Goal: Task Accomplishment & Management: Manage account settings

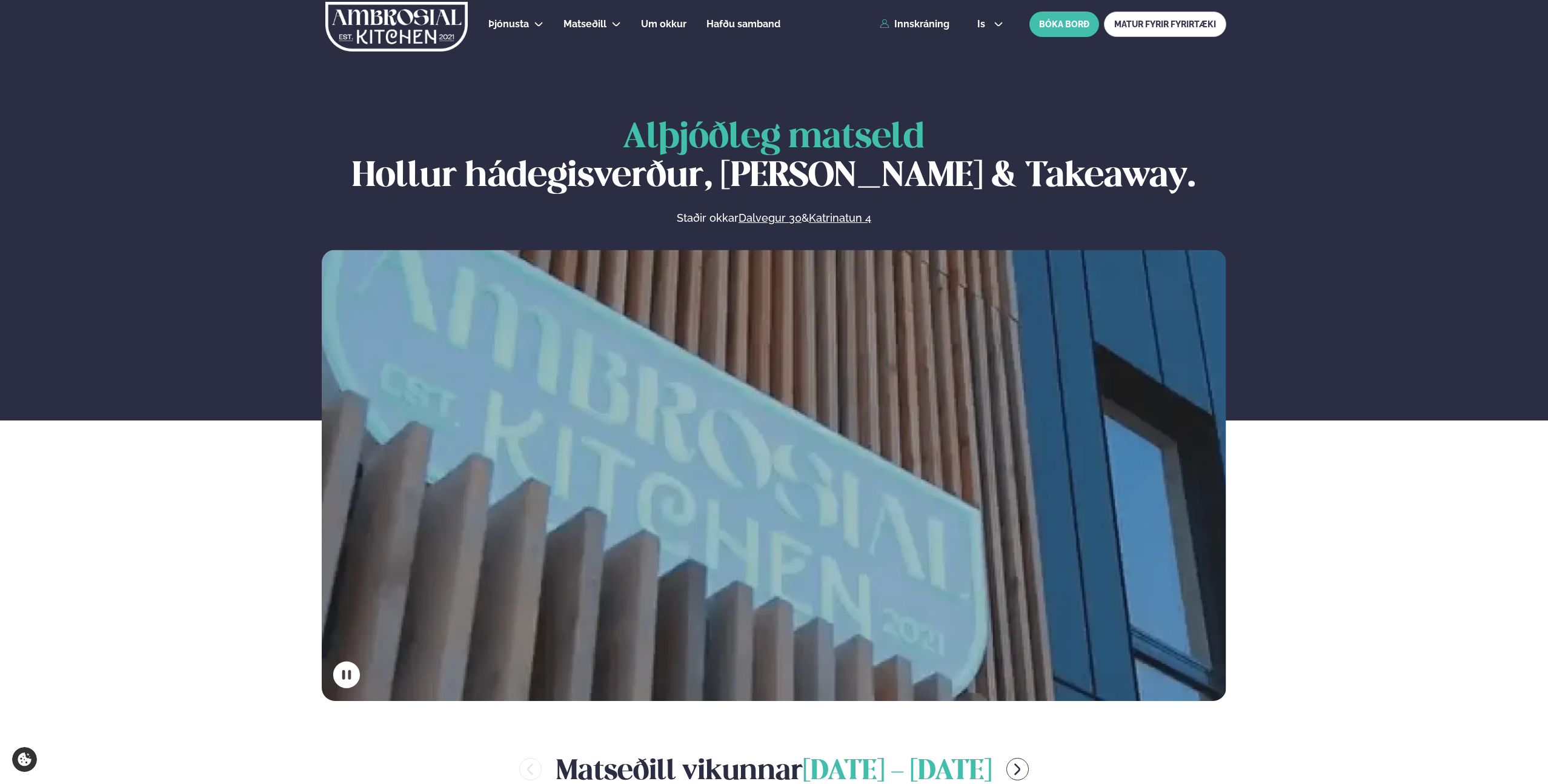
click at [952, 25] on div "Þjónusta Hádegismatur fyrir fyrirtæki Fyrirtækja veitingar Einkapartý Matseðill…" at bounding box center [773, 24] width 977 height 48
click at [914, 28] on link "Innskráning" at bounding box center [914, 24] width 70 height 11
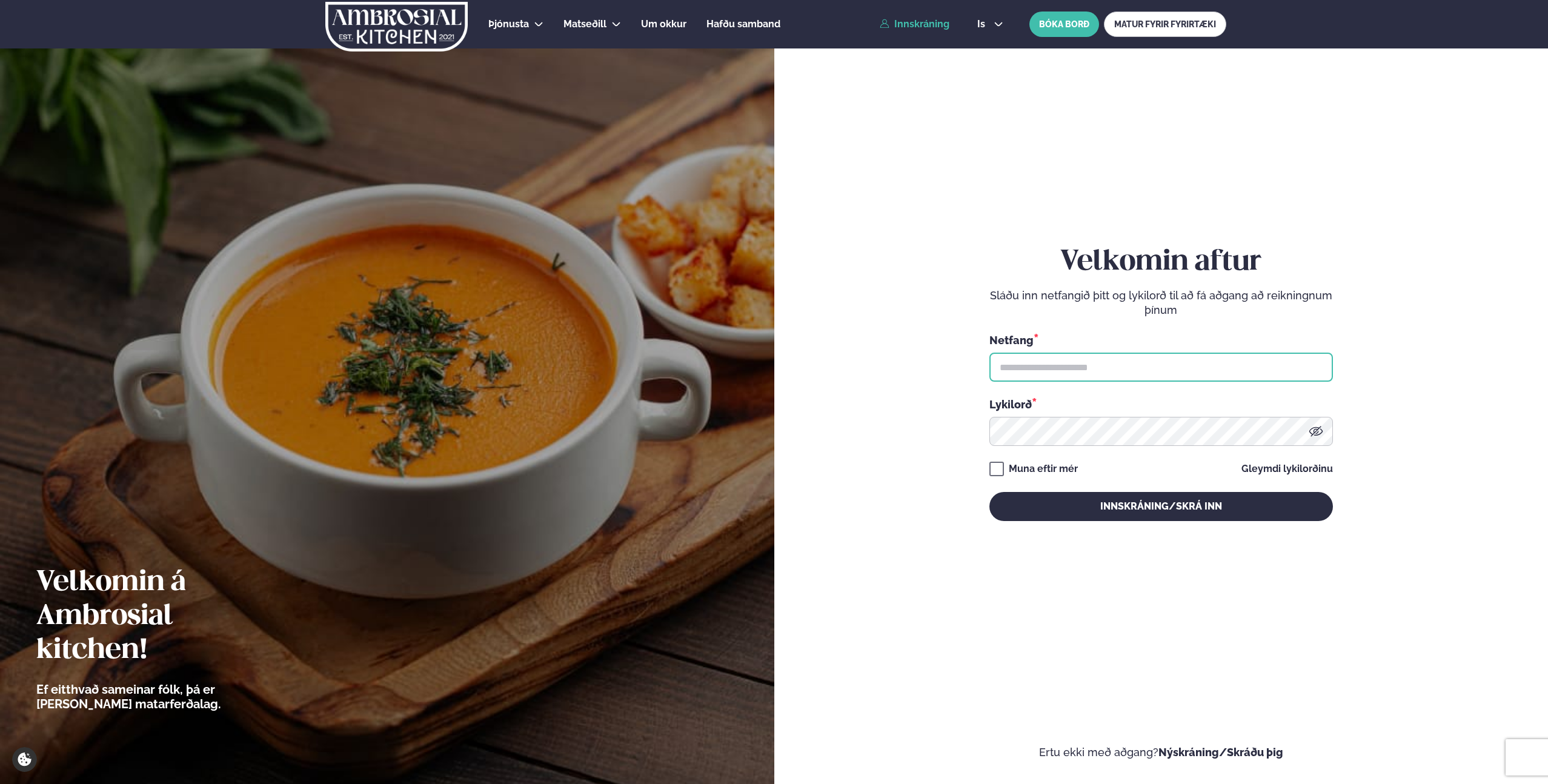
click at [1061, 357] on input "text" at bounding box center [1161, 367] width 344 height 29
click at [864, 459] on form "Velkomin aftur Sláðu inn netfangið þitt og lykilorð til að fá aðgang að reiknin…" at bounding box center [1161, 395] width 702 height 729
click at [1051, 373] on input "text" at bounding box center [1161, 367] width 344 height 29
type input "**********"
click at [989, 492] on button "Innskráning/Skrá inn" at bounding box center [1161, 507] width 344 height 29
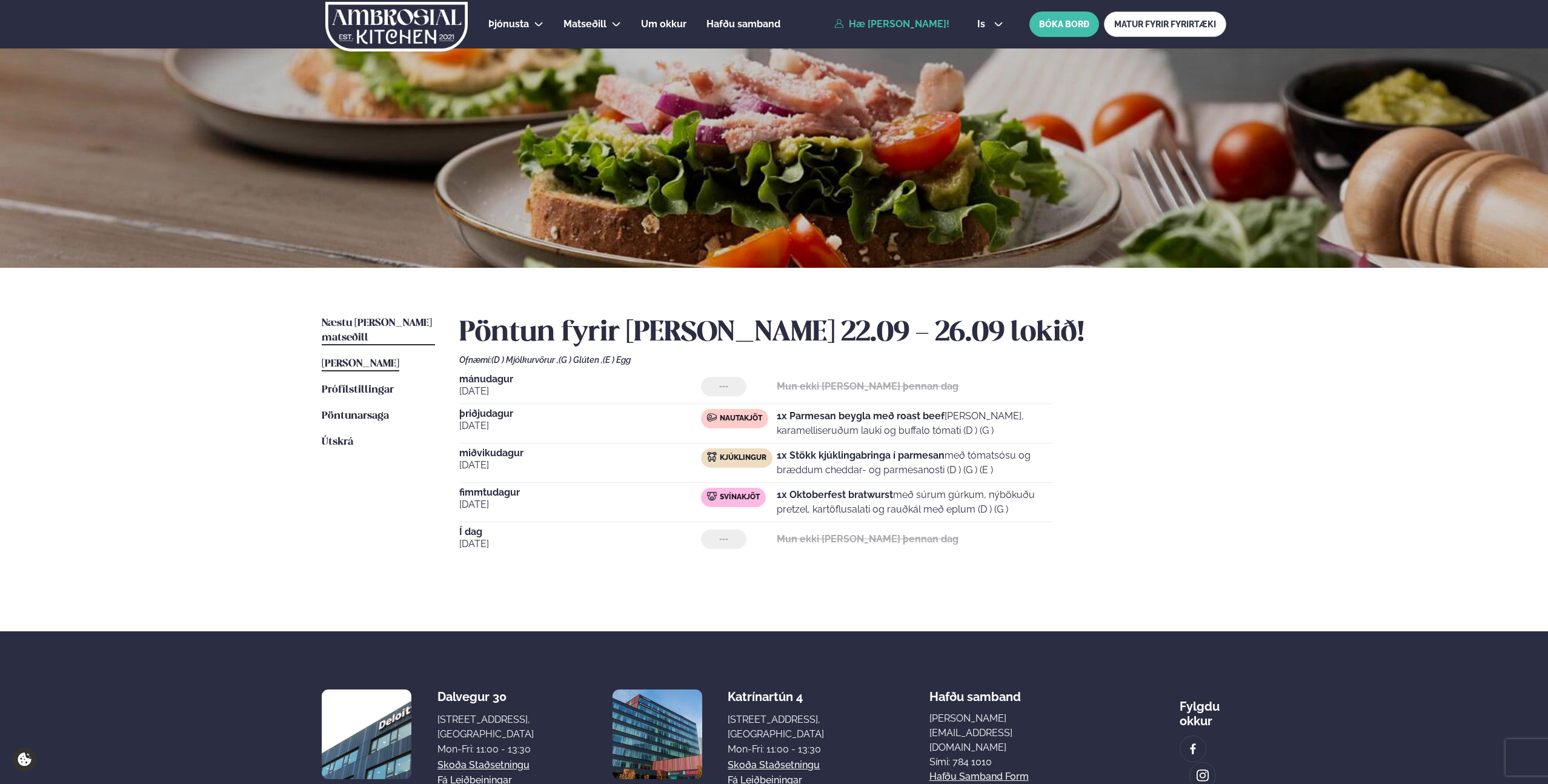
click at [397, 324] on span "Næstu [PERSON_NAME] matseðill" at bounding box center [377, 330] width 110 height 25
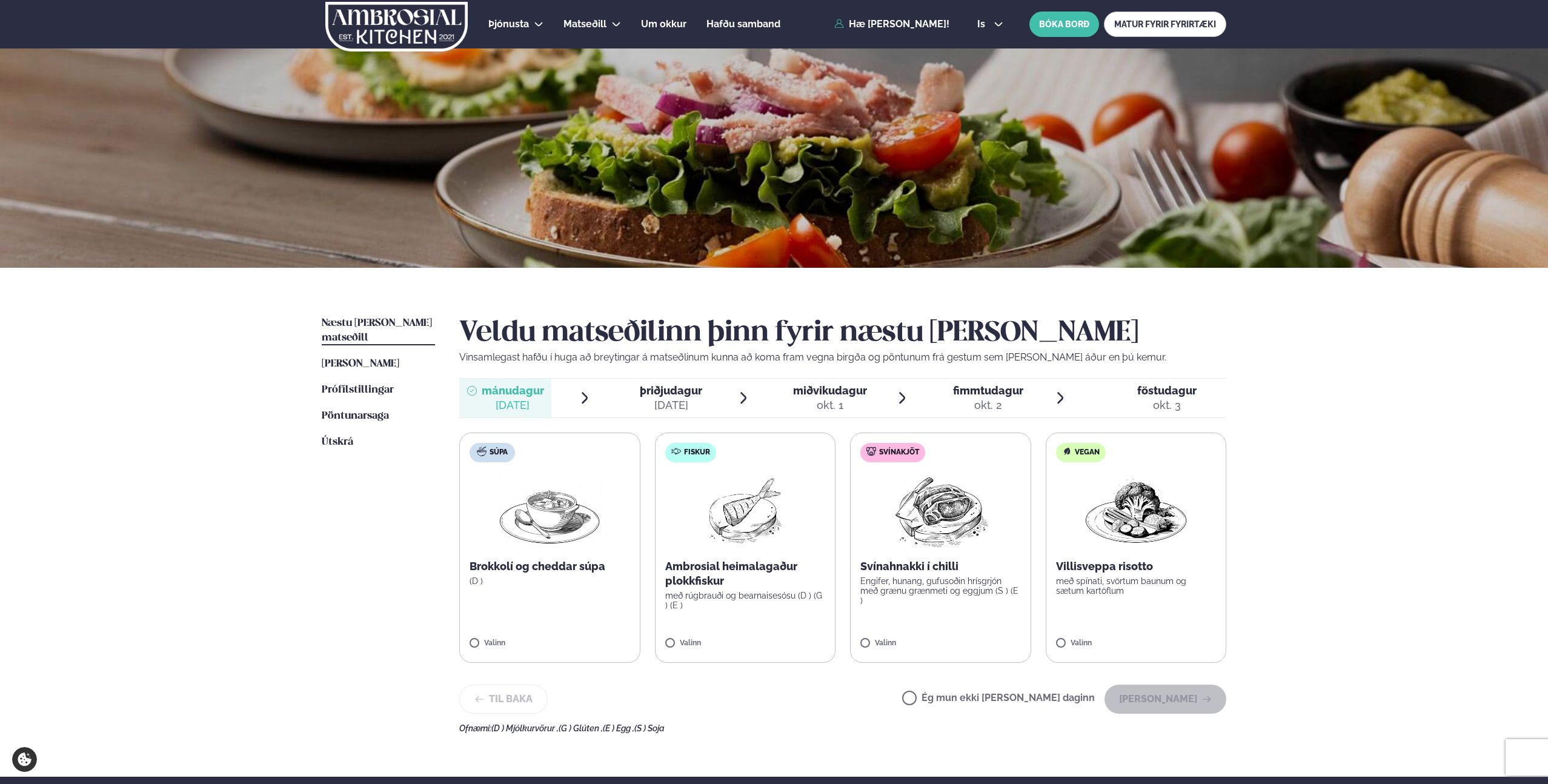
click at [950, 698] on label "Ég mun ekki borða þann daginn" at bounding box center [998, 699] width 192 height 13
click at [1151, 698] on button "Halda áfram" at bounding box center [1165, 699] width 122 height 29
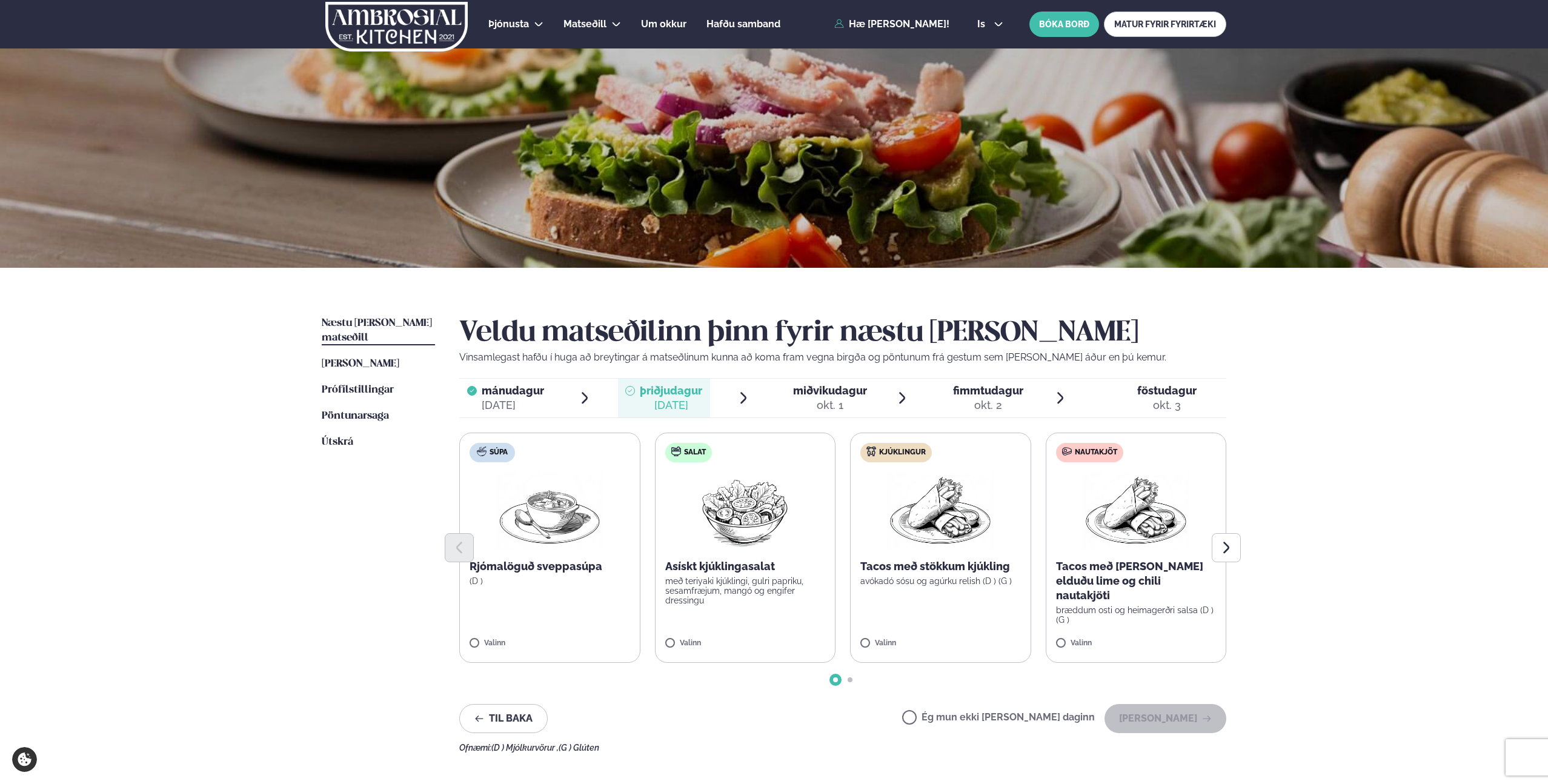
click at [913, 631] on label "Kjúklingur Tacos með stökkum kjúkling avókadó sósu og agúrku relish (D ) (G ) V…" at bounding box center [940, 547] width 181 height 230
click at [1193, 708] on button "Halda áfram" at bounding box center [1165, 719] width 122 height 29
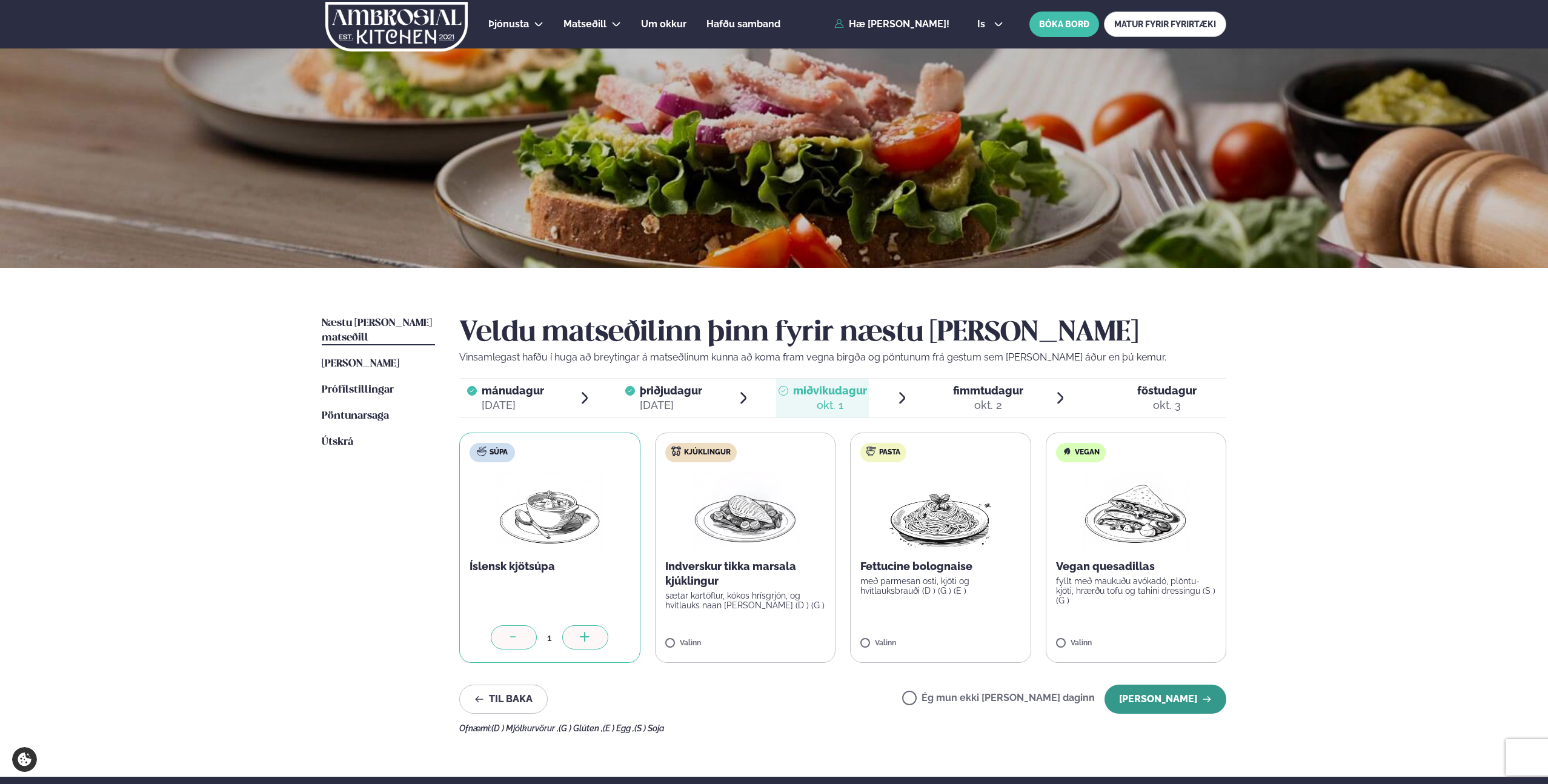
click at [1193, 702] on button "Halda áfram" at bounding box center [1165, 699] width 122 height 29
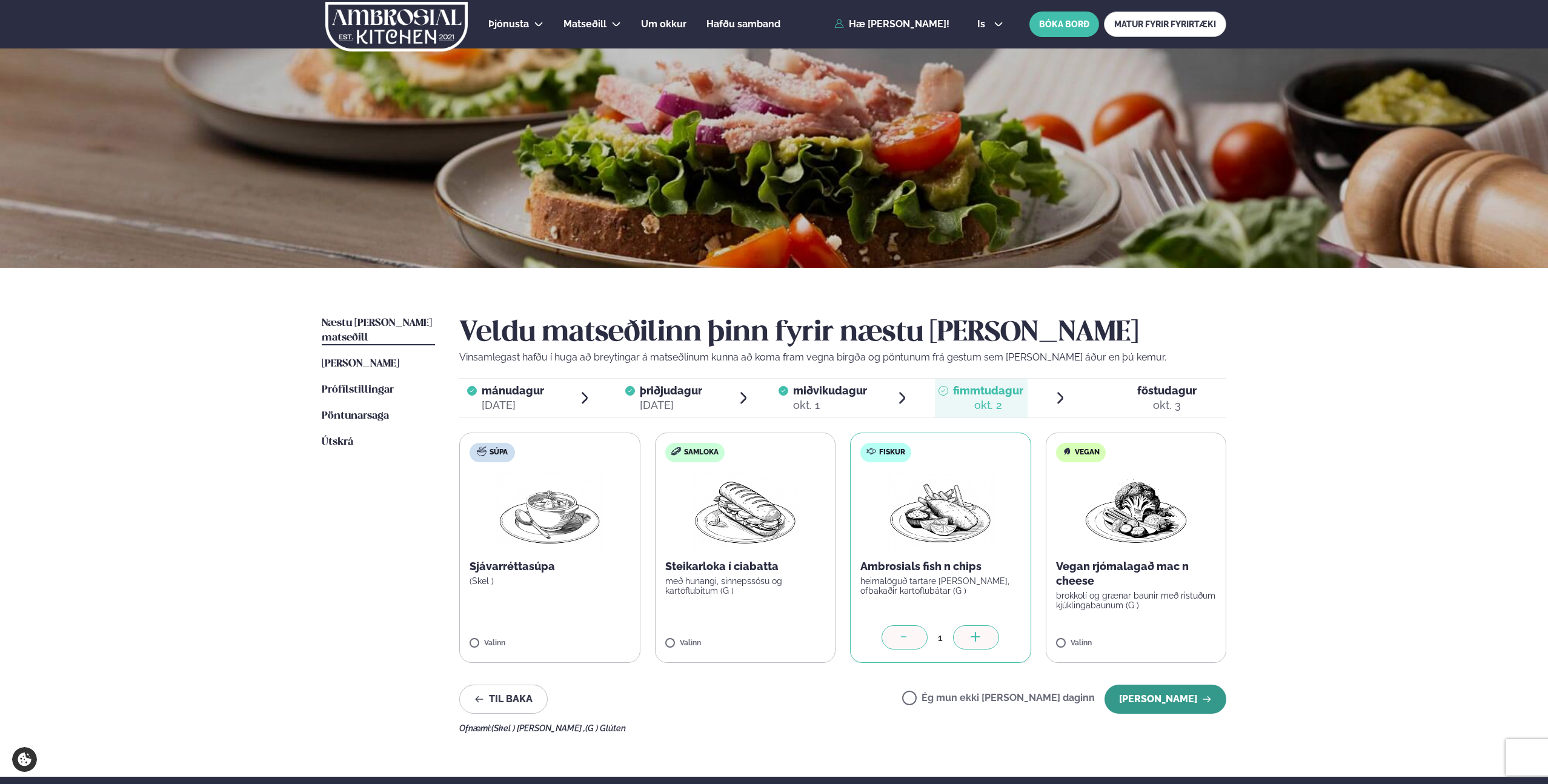
click at [1178, 705] on button "Halda áfram" at bounding box center [1165, 699] width 122 height 29
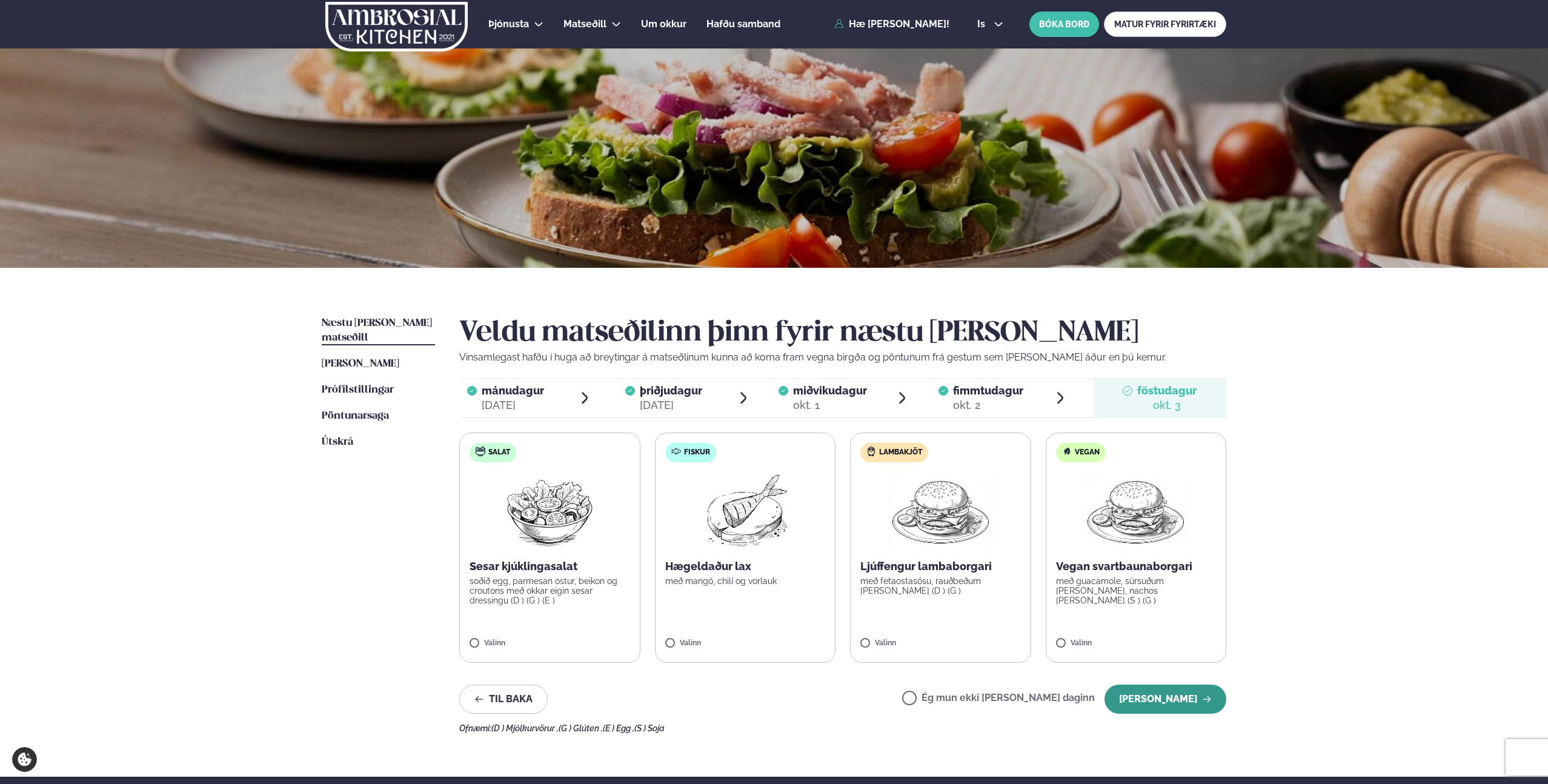
click at [1184, 708] on button "Halda áfram" at bounding box center [1165, 699] width 122 height 29
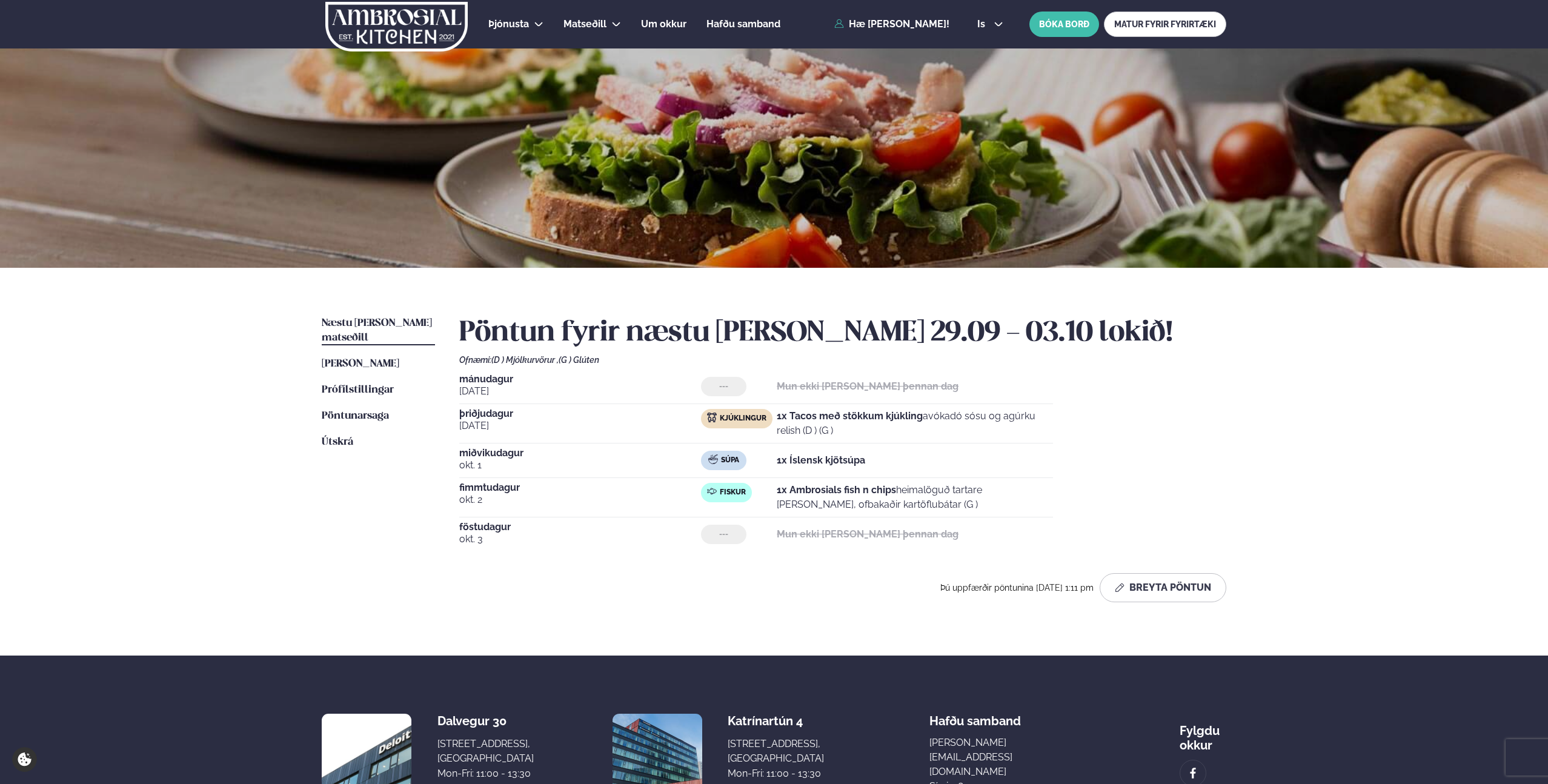
click at [203, 383] on div "Þjónusta Hádegismatur fyrir fyrirtæki Fyrirtækja veitingar Einkapartý Matseðill…" at bounding box center [774, 453] width 1548 height 905
click at [390, 25] on img at bounding box center [396, 27] width 145 height 50
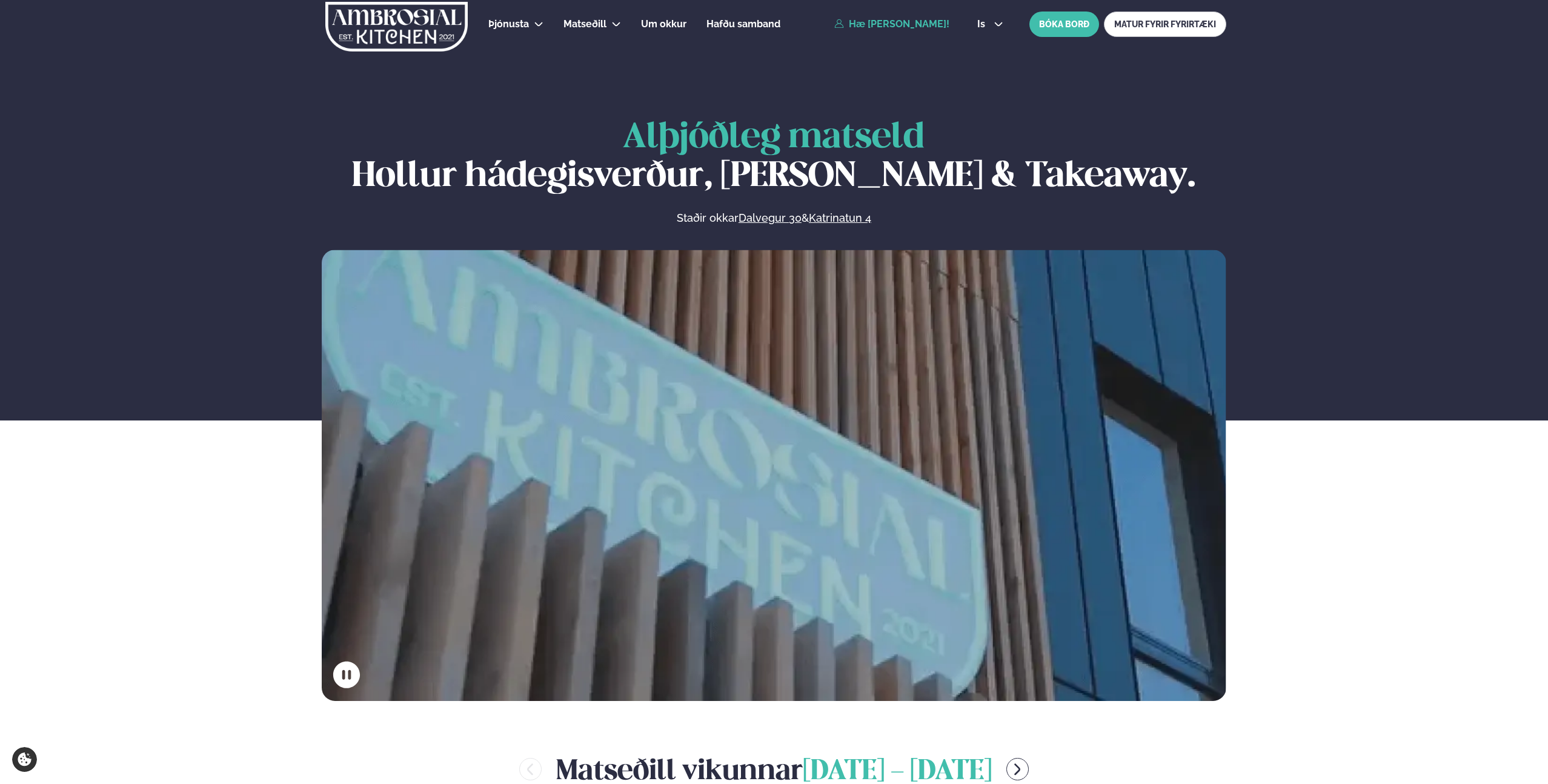
click at [933, 20] on link "Hæ [PERSON_NAME]!" at bounding box center [891, 24] width 115 height 11
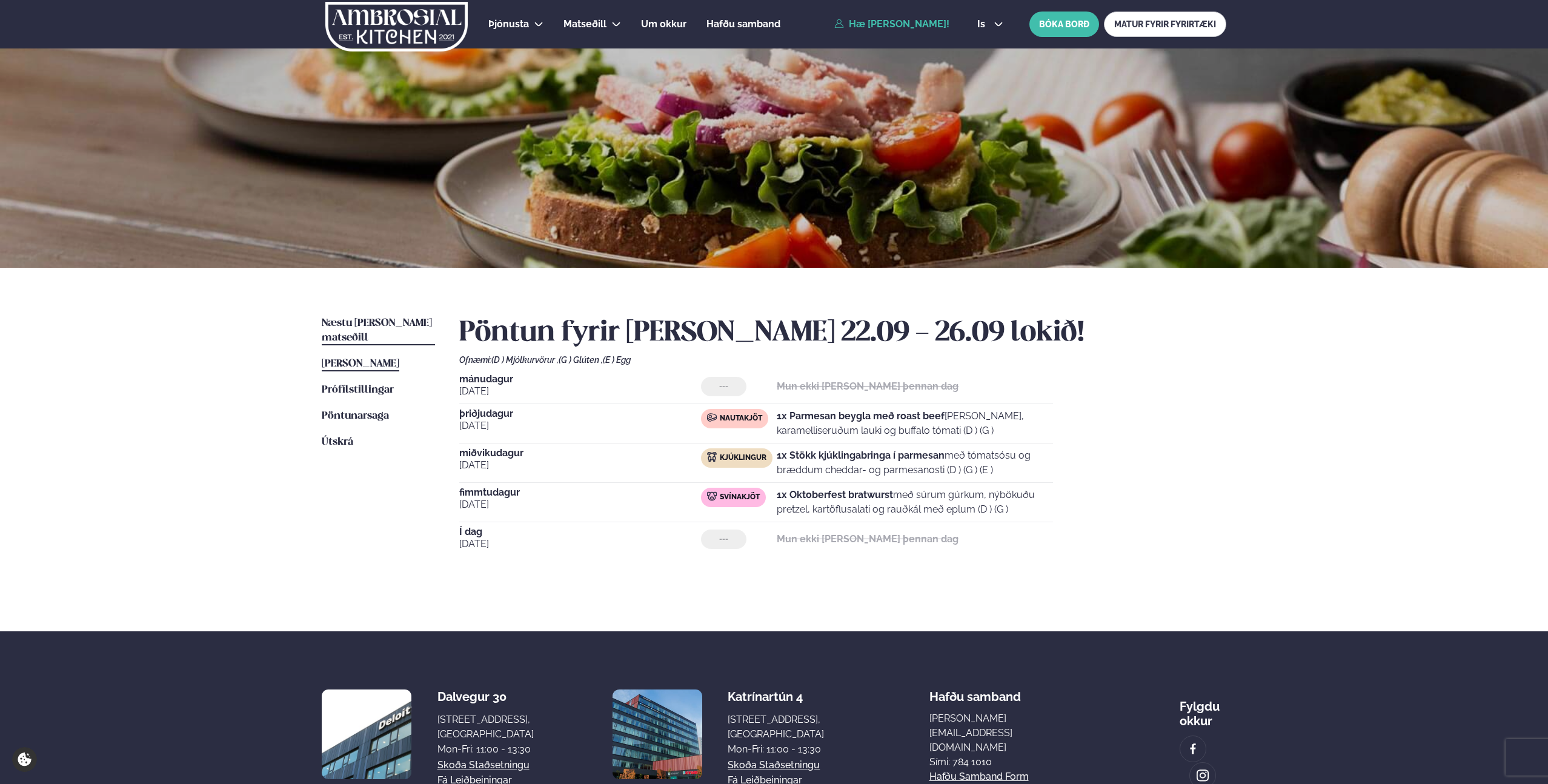
click at [396, 316] on link "Næstu [PERSON_NAME] matseðill Næsta vika" at bounding box center [378, 331] width 113 height 29
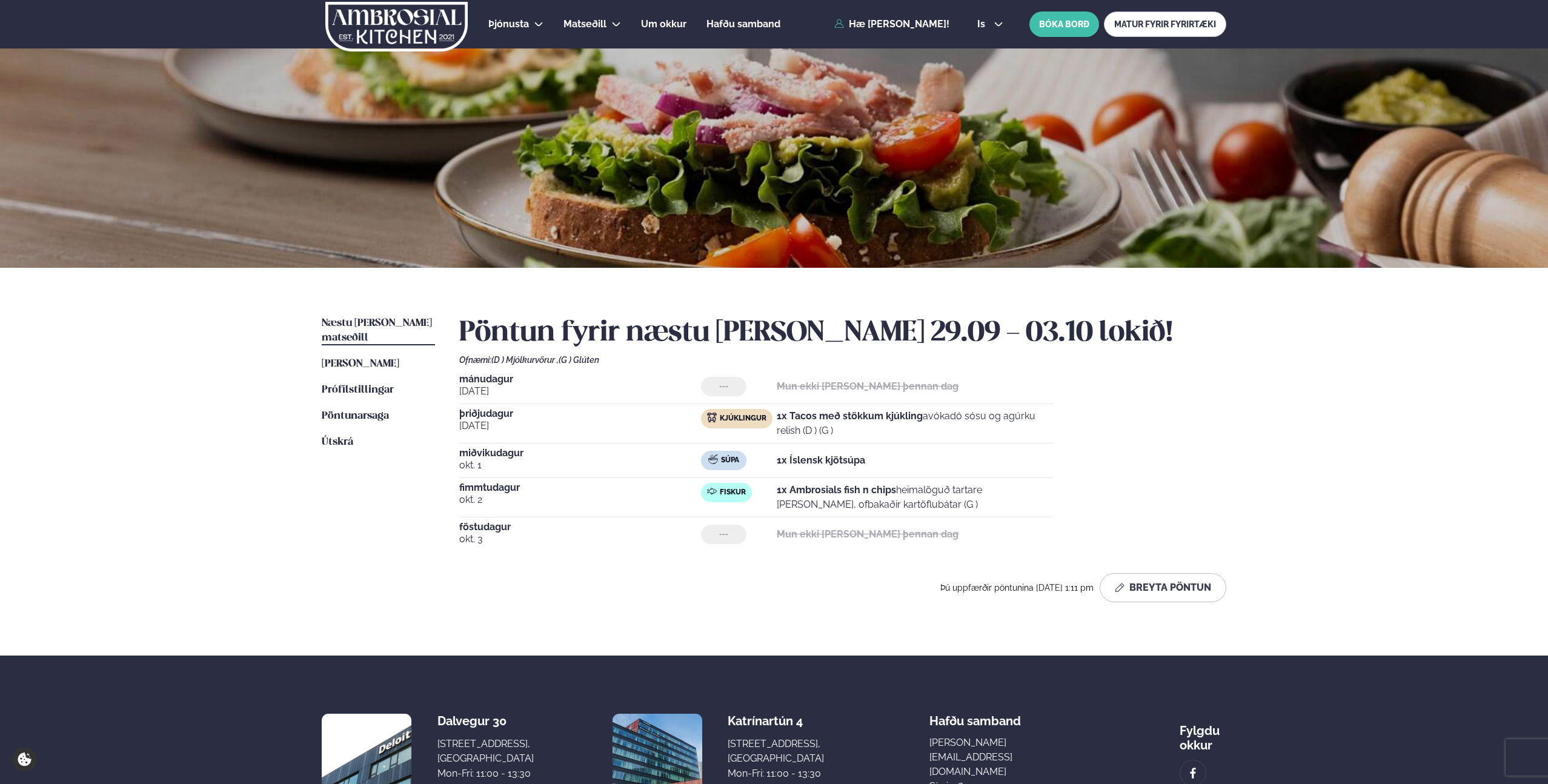
click at [864, 455] on strong "1x Íslensk kjötsúpa" at bounding box center [820, 460] width 88 height 11
drag, startPoint x: 876, startPoint y: 457, endPoint x: 812, endPoint y: 458, distance: 64.0
click at [812, 458] on div "Súpa 1x Íslensk kjötsúpa" at bounding box center [877, 460] width 352 height 20
click at [940, 462] on div "Súpa 1x Íslensk kjötsúpa" at bounding box center [877, 460] width 352 height 20
click at [931, 462] on div "Súpa 1x Íslensk kjötsúpa" at bounding box center [877, 460] width 352 height 20
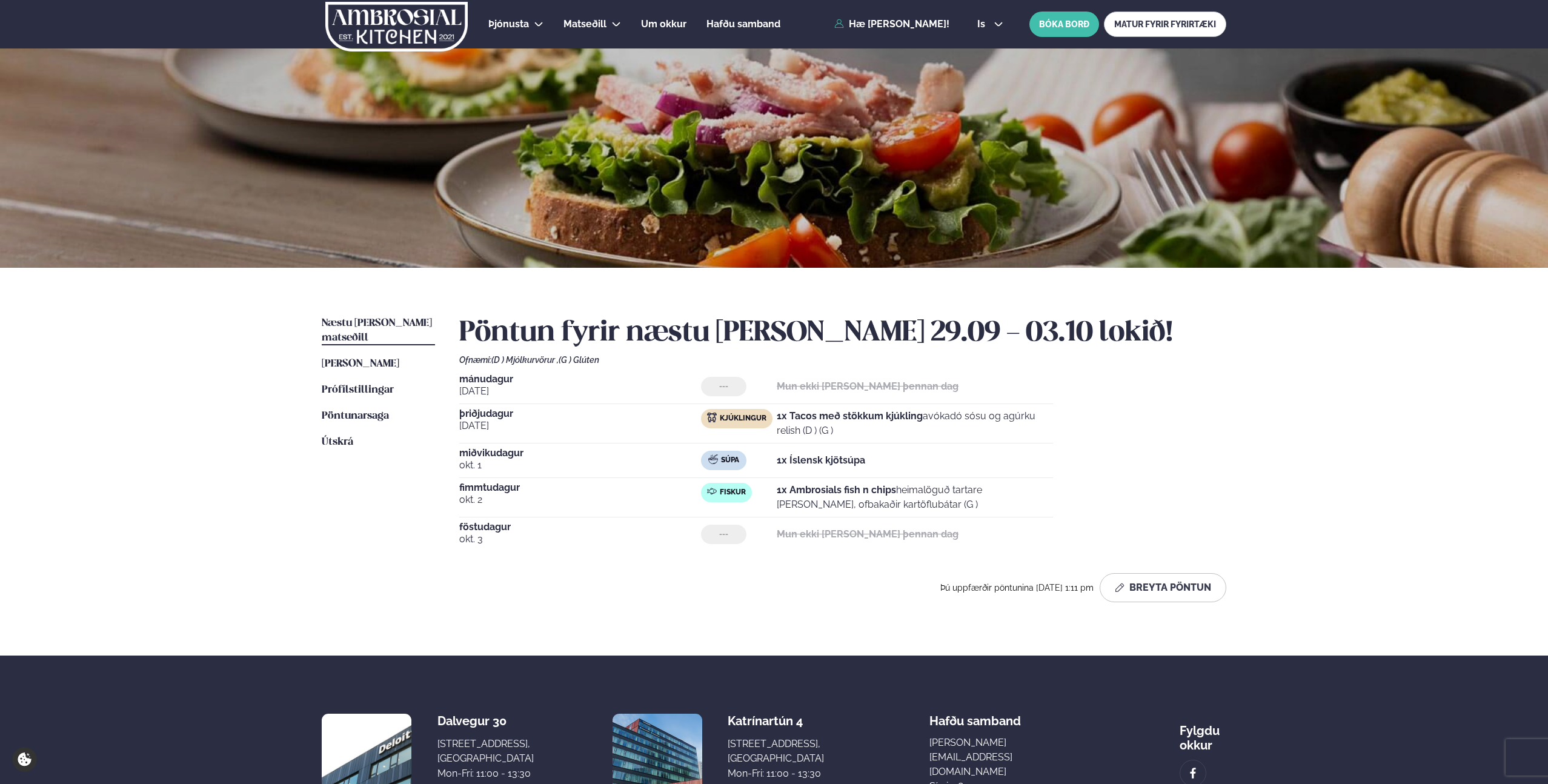
click at [429, 491] on ul "Næstu [PERSON_NAME] matseðill Næsta vika [PERSON_NAME] matseðill [PERSON_NAME] …" at bounding box center [378, 464] width 113 height 296
click at [382, 321] on span "Næstu [PERSON_NAME] matseðill" at bounding box center [377, 330] width 110 height 25
click at [381, 488] on ul "Næstu [PERSON_NAME] matseðill Næsta vika [PERSON_NAME] matseðill [PERSON_NAME] …" at bounding box center [378, 464] width 113 height 296
click at [1101, 542] on div "[DATE] --- Mun ekki [PERSON_NAME] þennan dag [DATE] Kjúklingur 1x Tacos með stö…" at bounding box center [843, 463] width 767 height 177
click at [1141, 471] on div "[DATE] --- Mun ekki [PERSON_NAME] þennan dag [DATE] Kjúklingur 1x Tacos með stö…" at bounding box center [843, 463] width 767 height 177
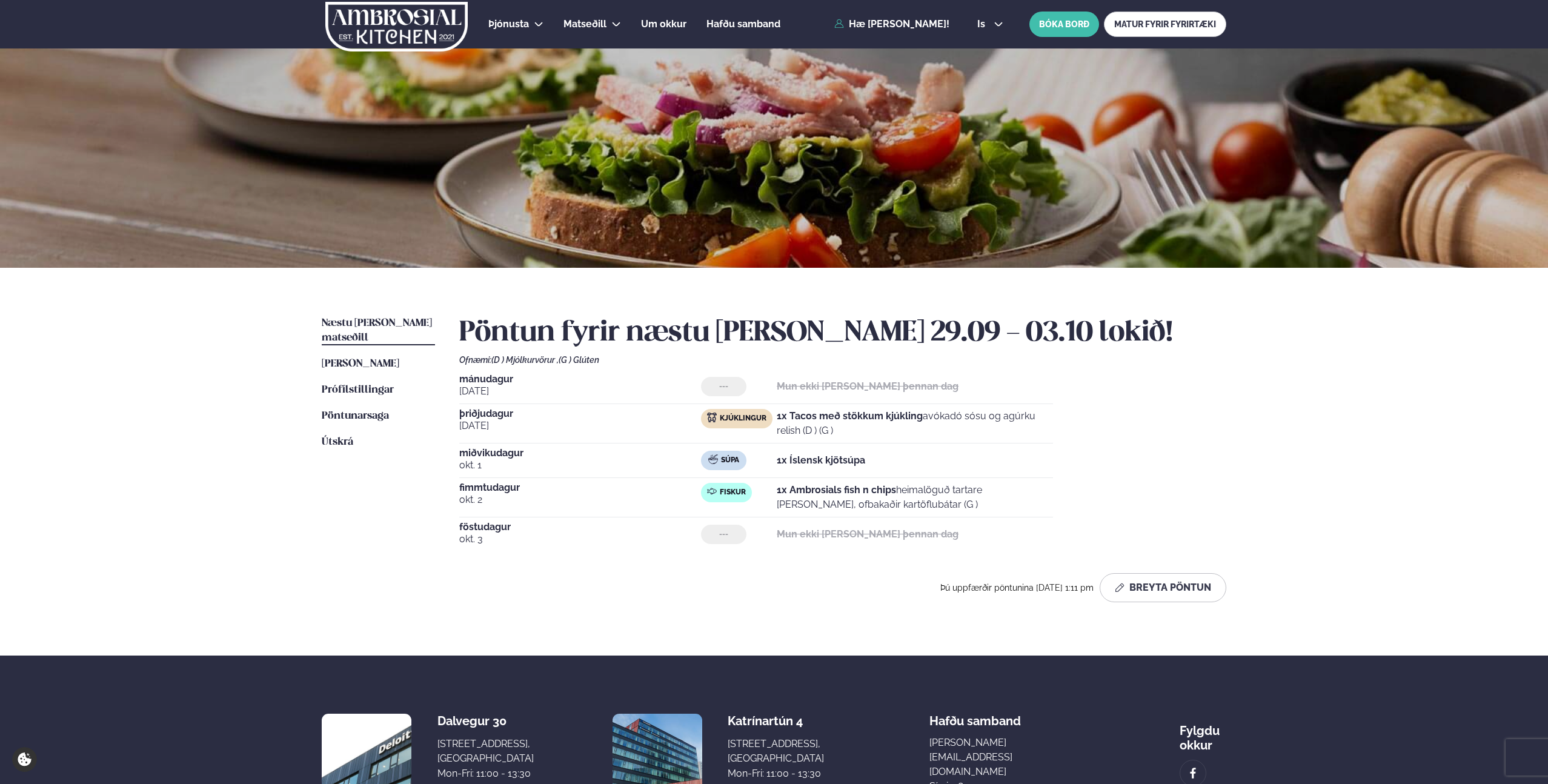
click at [882, 451] on div "Súpa 1x Íslensk kjötsúpa" at bounding box center [877, 460] width 352 height 20
click at [1338, 559] on div "Þjónusta Hádegismatur fyrir fyrirtæki Fyrirtækja veitingar Einkapartý Matseðill…" at bounding box center [774, 453] width 1548 height 905
drag, startPoint x: 867, startPoint y: 432, endPoint x: 486, endPoint y: 402, distance: 382.2
click at [486, 402] on div "[DATE] --- Mun ekki [PERSON_NAME] þennan dag [DATE] Kjúklingur 1x Tacos með stö…" at bounding box center [843, 463] width 767 height 177
click at [521, 415] on span "þriðjudagur" at bounding box center [580, 413] width 242 height 10
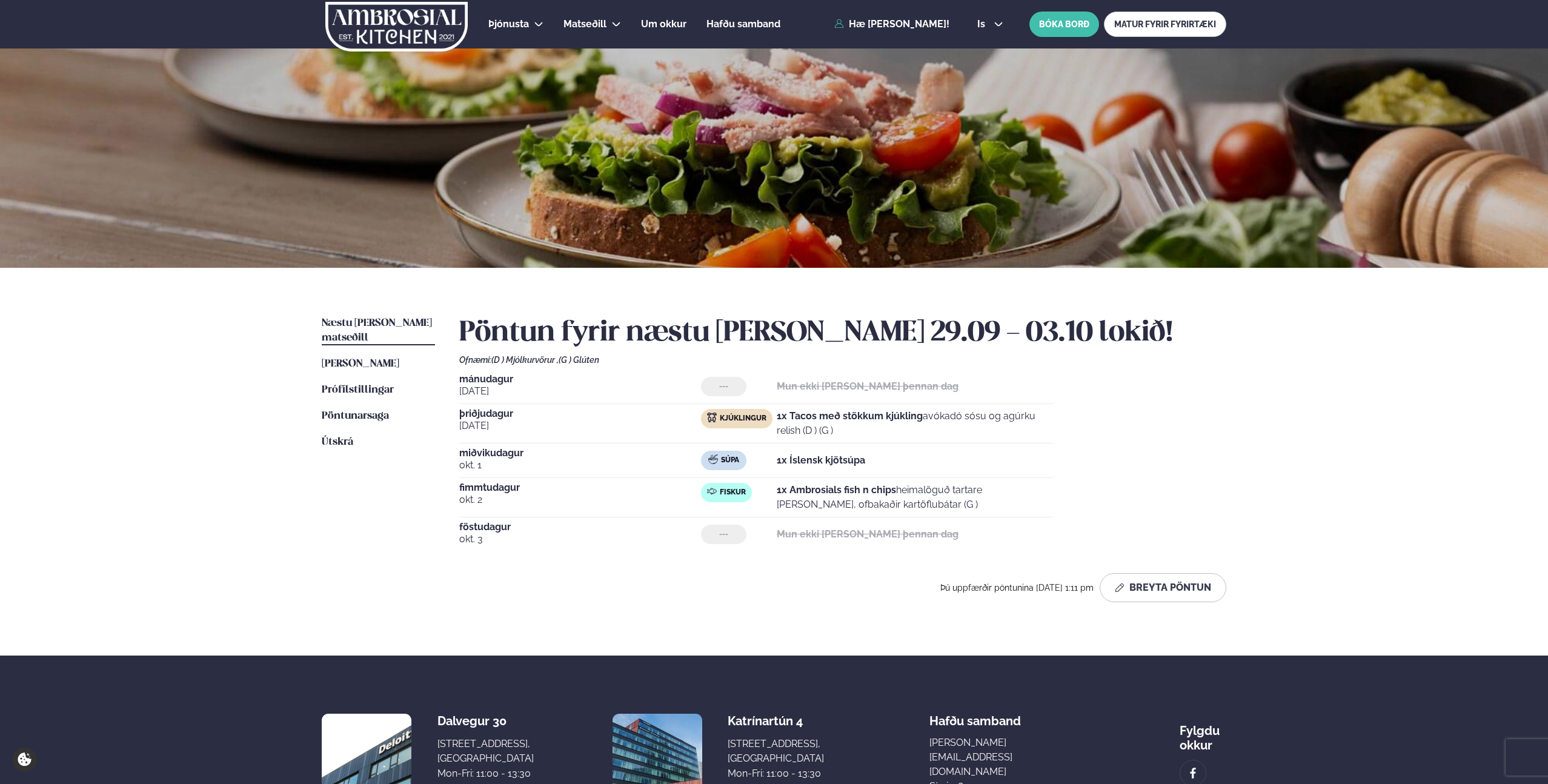
click at [1111, 444] on div "[DATE] --- Mun ekki [PERSON_NAME] þennan dag [DATE] Kjúklingur 1x Tacos með stö…" at bounding box center [843, 463] width 767 height 177
click at [258, 506] on div "Þjónusta Hádegismatur fyrir fyrirtæki Fyrirtækja veitingar Einkapartý Matseðill…" at bounding box center [774, 453] width 1548 height 905
